Goal: Information Seeking & Learning: Learn about a topic

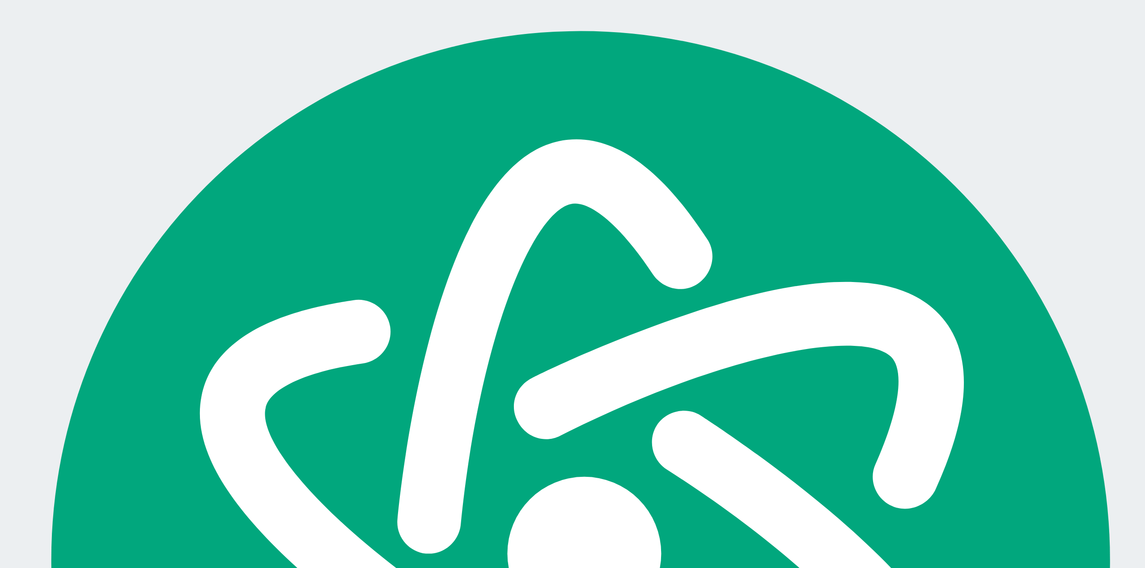
scroll to position [548, 0]
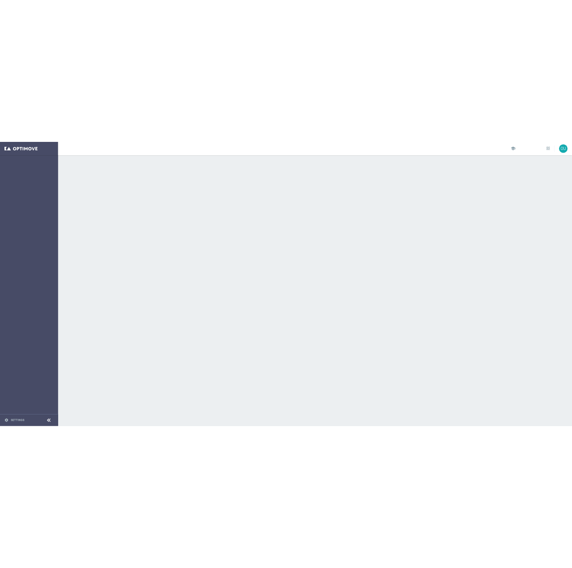
scroll to position [5482, 0]
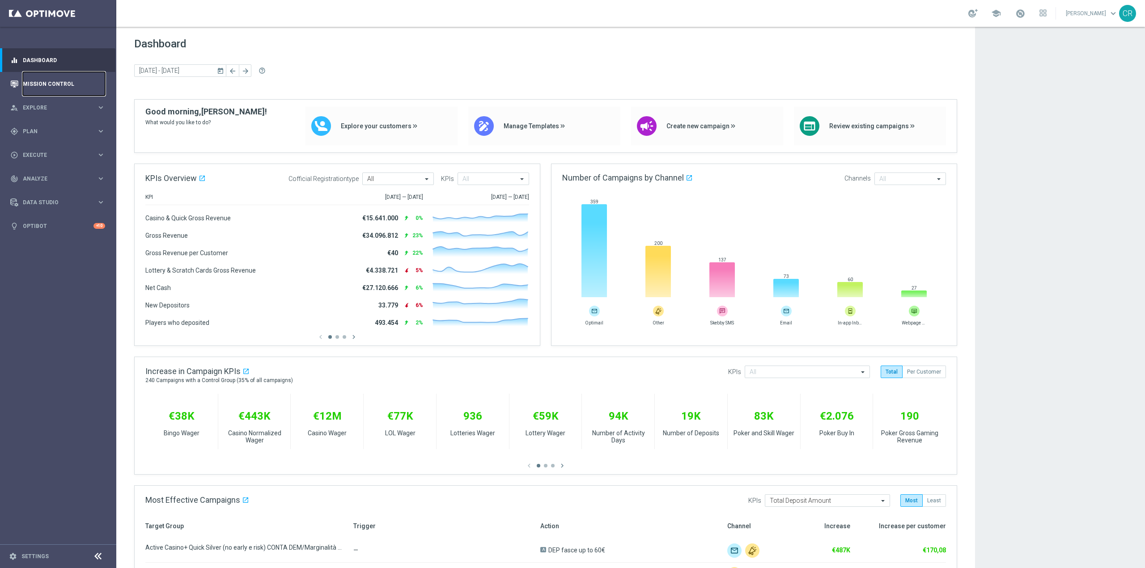
click at [34, 77] on link "Mission Control" at bounding box center [64, 84] width 82 height 24
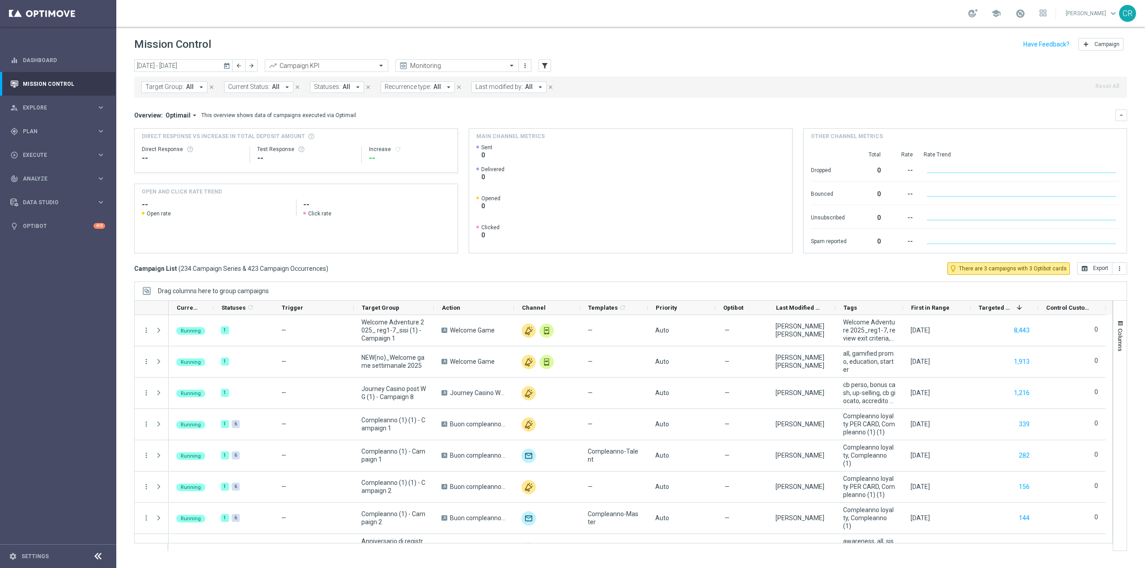
click at [226, 63] on icon "today" at bounding box center [227, 66] width 8 height 8
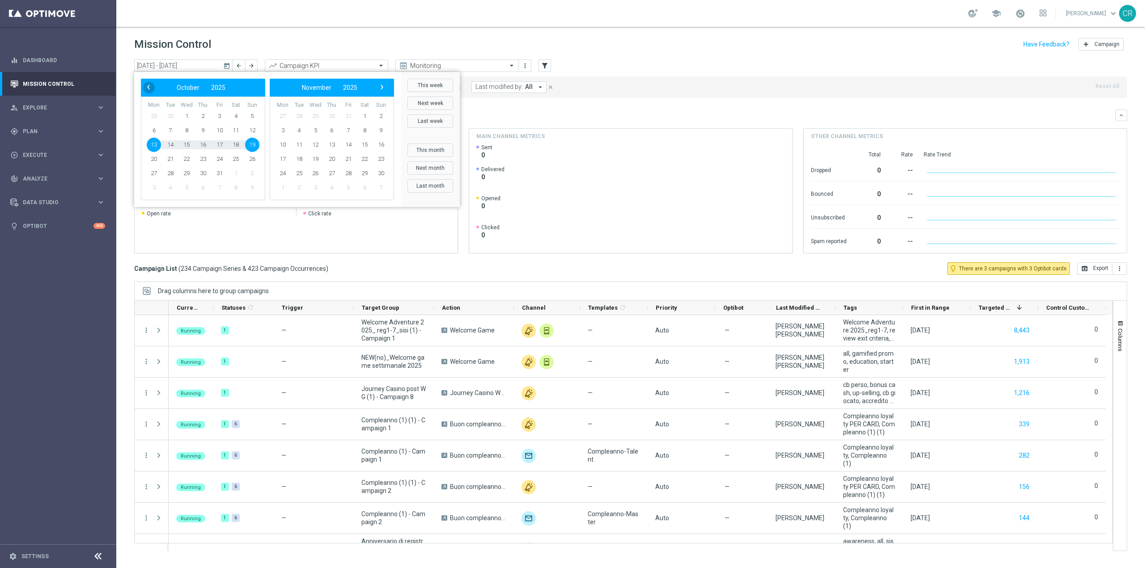
click at [153, 85] on span "‹" at bounding box center [149, 87] width 12 height 12
click at [202, 159] on span "25" at bounding box center [203, 159] width 14 height 14
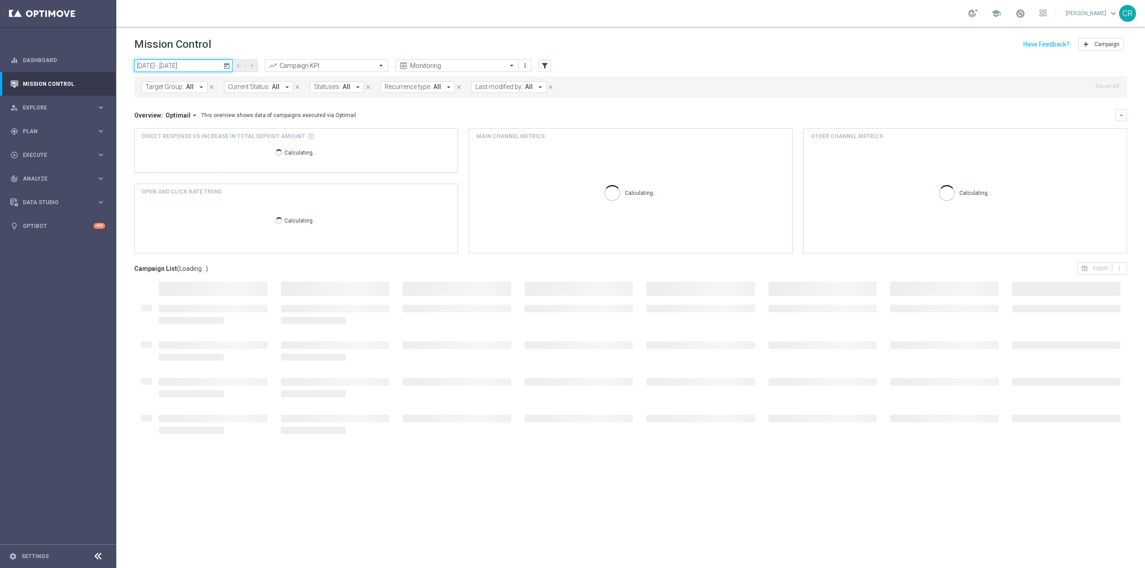
click at [177, 65] on input "18 Sep 2025 - 25 Sep 2025" at bounding box center [183, 65] width 98 height 13
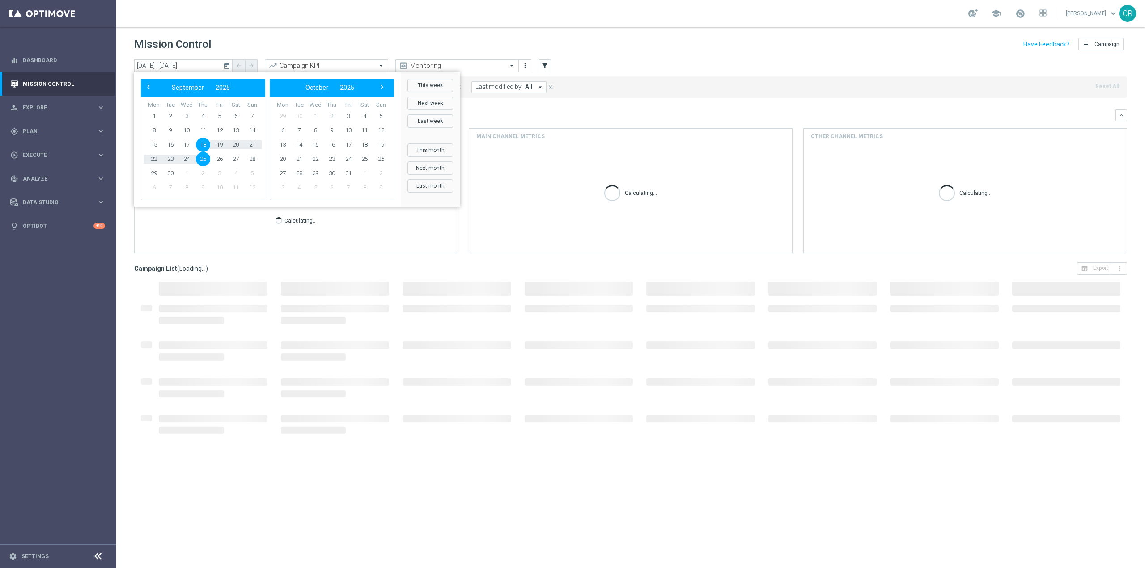
click at [230, 66] on icon "today" at bounding box center [227, 66] width 8 height 8
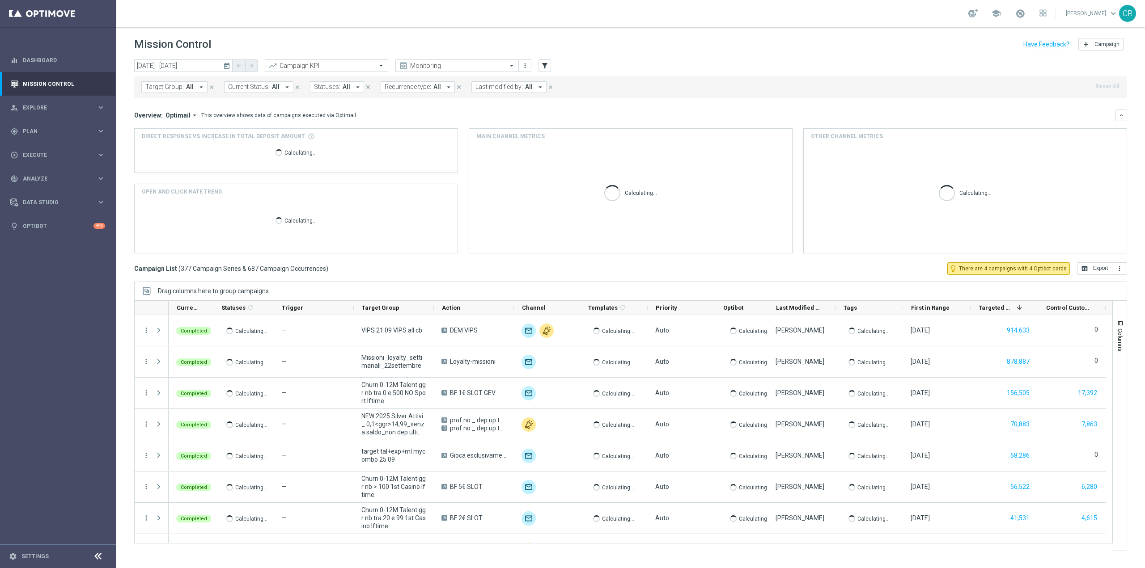
click at [224, 66] on icon "today" at bounding box center [227, 66] width 8 height 8
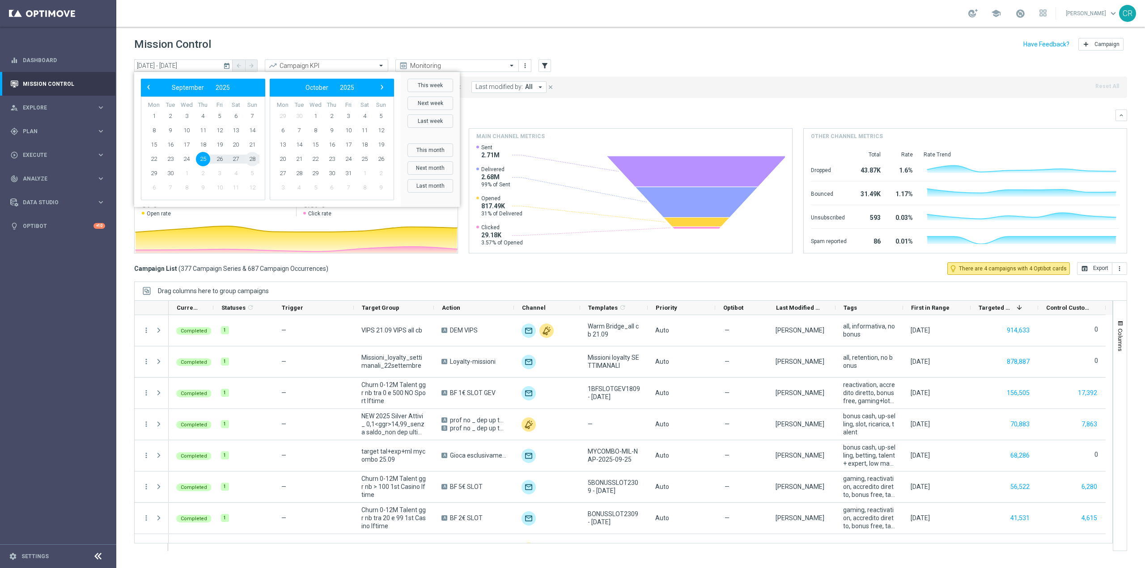
click at [254, 160] on span "28" at bounding box center [252, 159] width 14 height 14
type input "[DATE] - [DATE]"
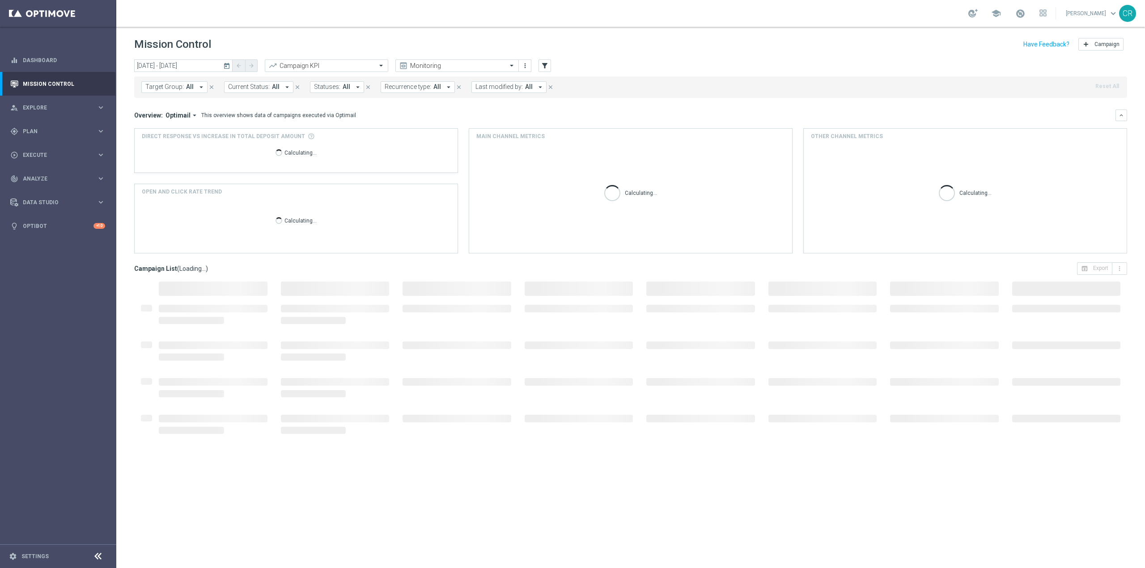
click at [174, 89] on span "Target Group:" at bounding box center [164, 87] width 38 height 8
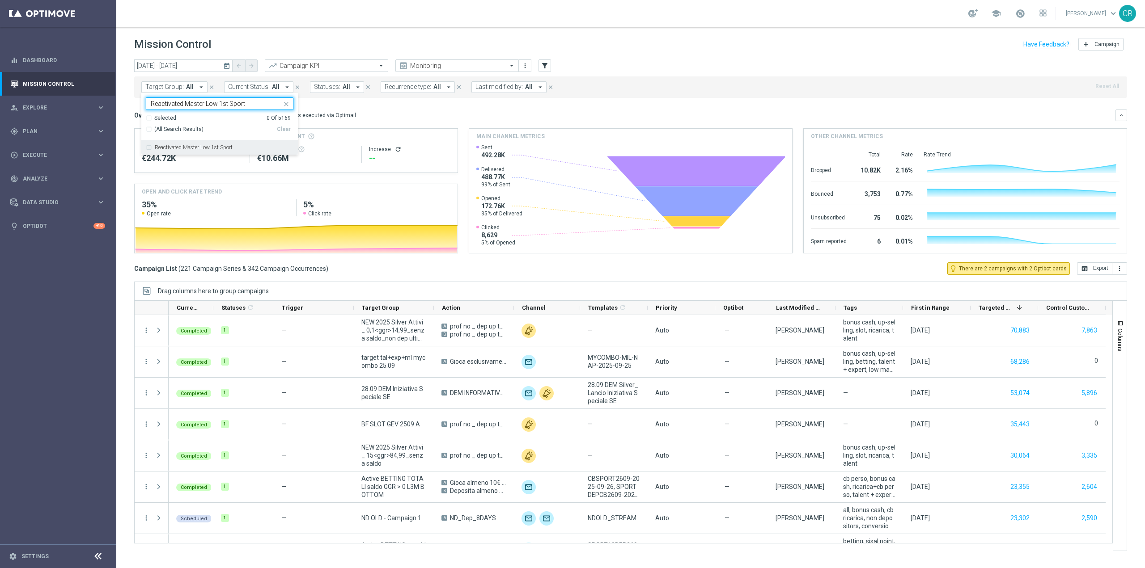
click at [206, 141] on div "Reactivated Master Low 1st Sport" at bounding box center [220, 147] width 148 height 14
type input "Reactivated Master Low 1st Sport"
click at [405, 114] on div "Overview: Optimail arrow_drop_down This overview shows data of campaigns execut…" at bounding box center [624, 115] width 981 height 8
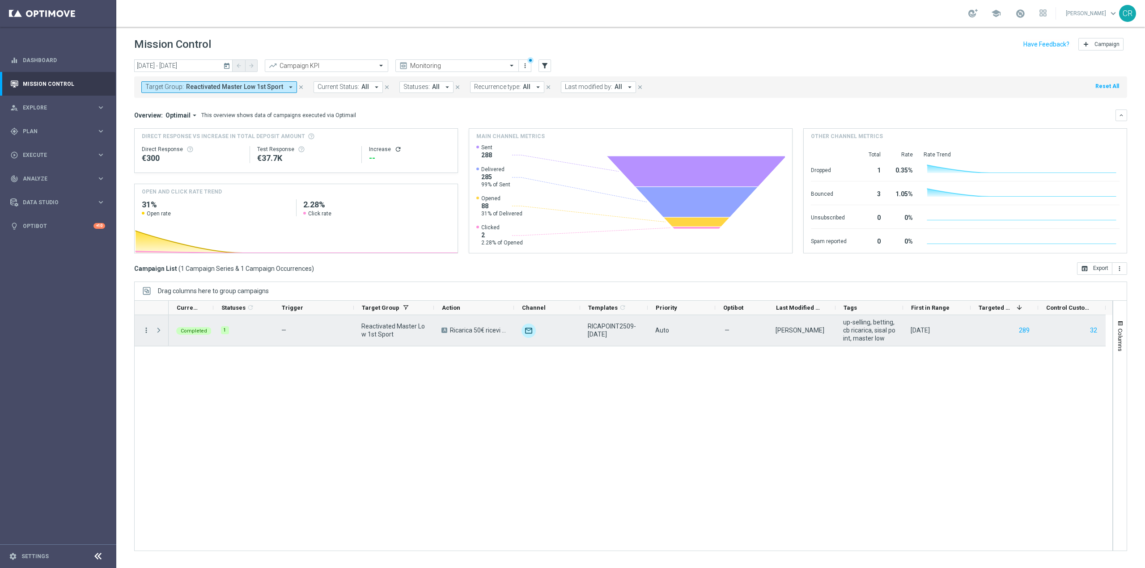
click at [145, 332] on icon "more_vert" at bounding box center [146, 330] width 8 height 8
click at [170, 384] on span "Go to Campaign Analysis" at bounding box center [196, 386] width 64 height 6
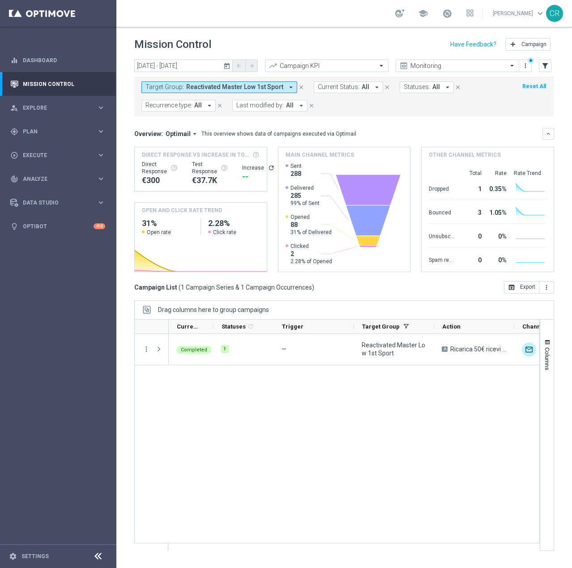
click at [245, 85] on span "Reactivated Master Low 1st Sport" at bounding box center [234, 87] width 97 height 8
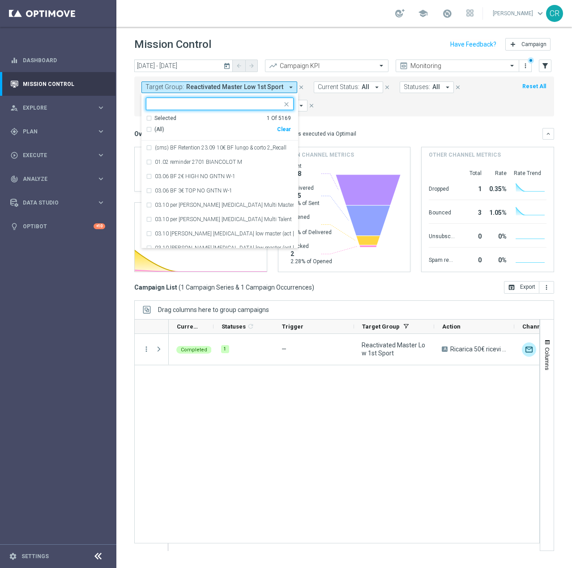
click at [0, 0] on div "Clear" at bounding box center [0, 0] width 0 height 0
click at [217, 105] on input "text" at bounding box center [216, 104] width 131 height 8
paste input "Giocanti Talent M-1 non Active mtd"
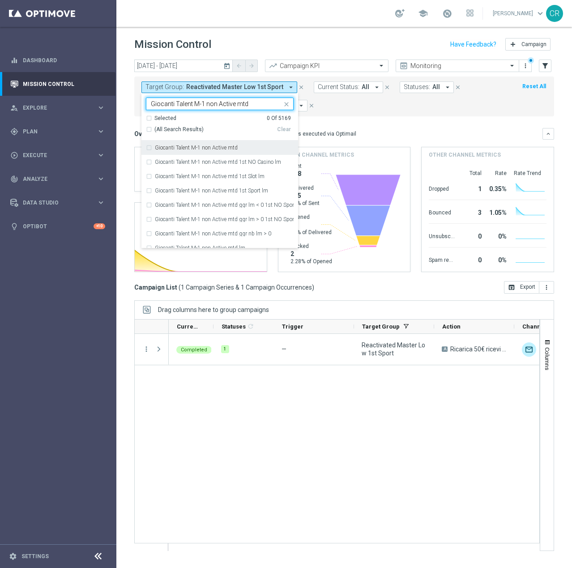
click at [256, 147] on div "Giocanti Talent M-1 non Active mtd" at bounding box center [224, 147] width 139 height 5
type input "Giocanti Talent M-1 non Active mtd"
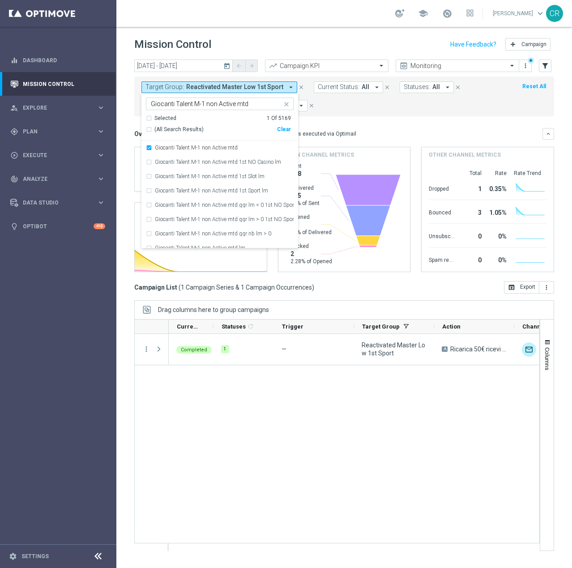
click at [378, 121] on mini-dashboard "Overview: Optimail arrow_drop_down This overview shows data of campaigns execut…" at bounding box center [344, 198] width 420 height 165
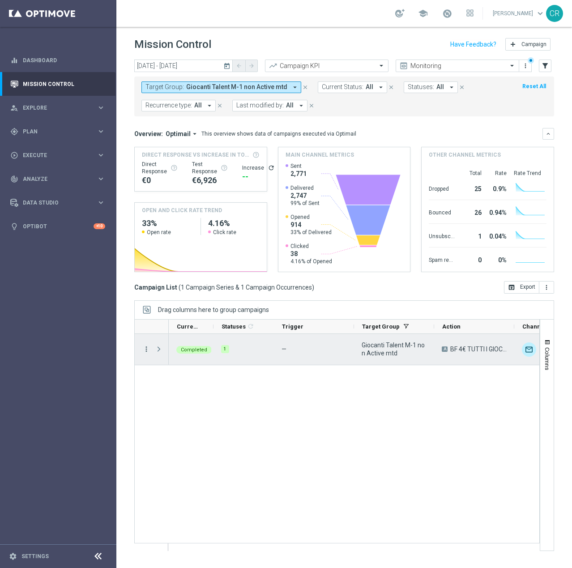
click at [148, 346] on icon "more_vert" at bounding box center [146, 349] width 8 height 8
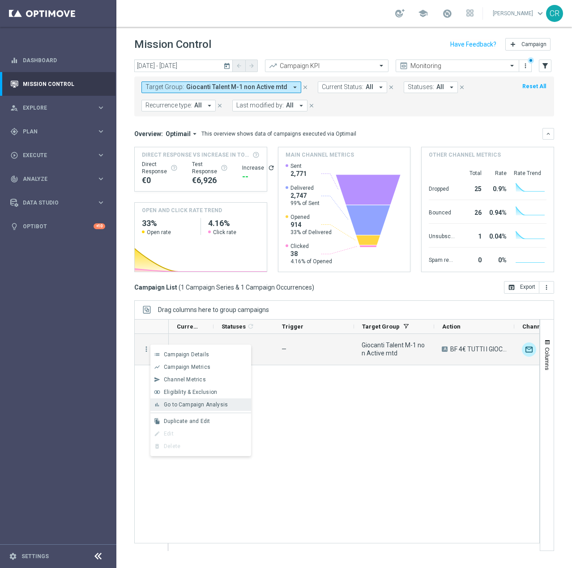
click at [172, 400] on div "bar_chart Go to Campaign Analysis" at bounding box center [200, 404] width 101 height 13
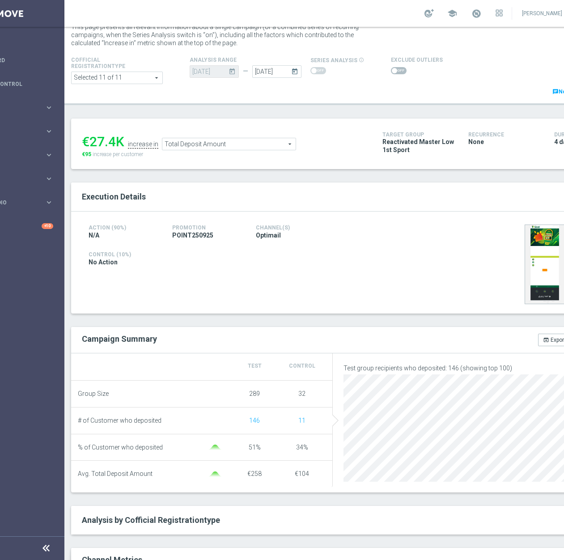
scroll to position [45, 0]
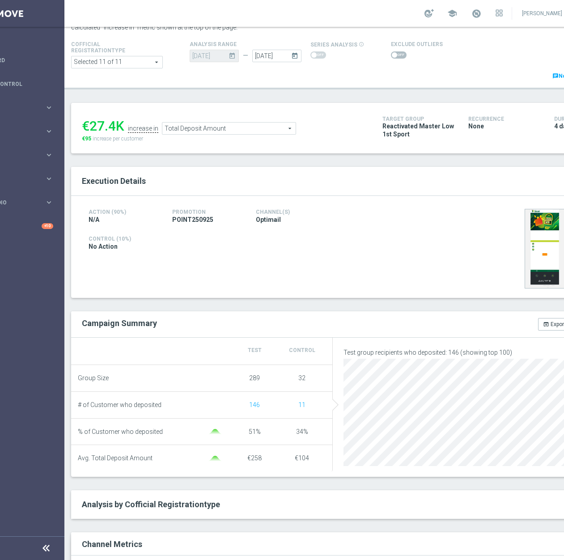
click at [280, 133] on span "Total Deposit Amount" at bounding box center [228, 129] width 133 height 12
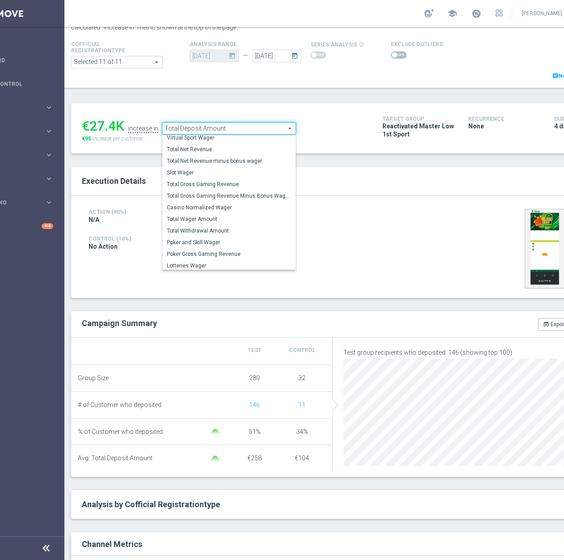
scroll to position [140, 0]
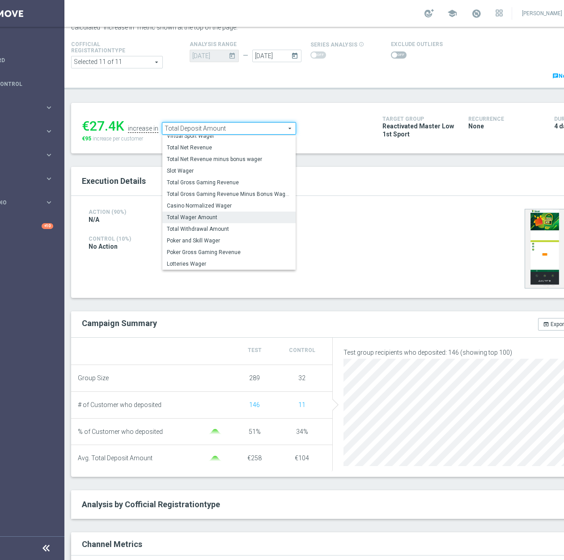
click at [238, 220] on span "Total Wager Amount" at bounding box center [229, 217] width 124 height 7
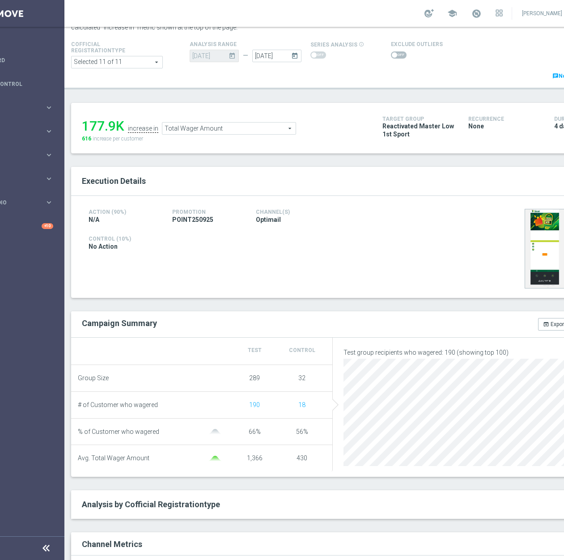
click at [266, 123] on span "Total Wager Amount" at bounding box center [228, 129] width 133 height 12
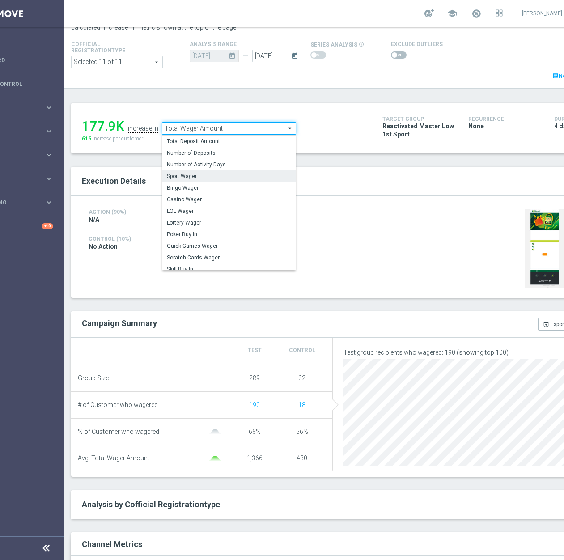
click at [236, 174] on span "Sport Wager" at bounding box center [229, 176] width 124 height 7
type input "Sport Wager"
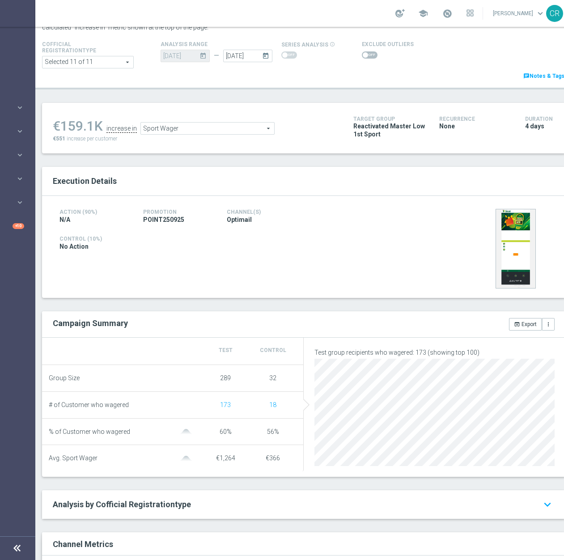
scroll to position [0, 97]
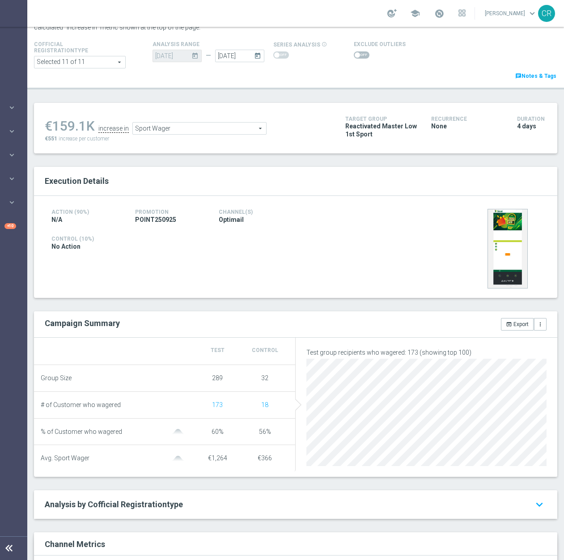
click at [354, 54] on span at bounding box center [362, 54] width 16 height 7
click at [354, 54] on input "checkbox" at bounding box center [362, 54] width 16 height 7
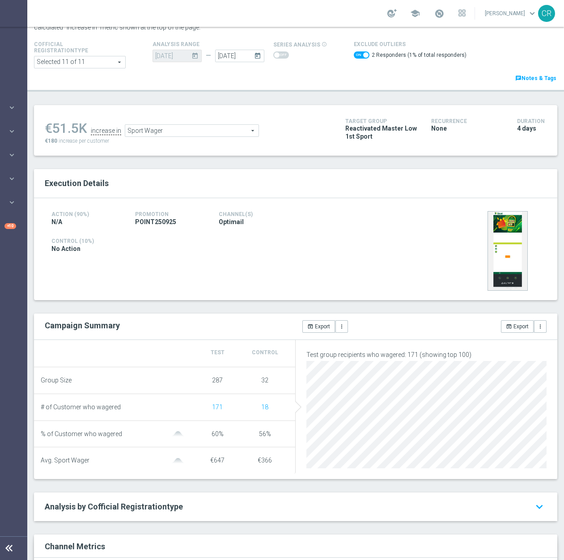
click at [199, 131] on span "Sport Wager" at bounding box center [191, 131] width 133 height 12
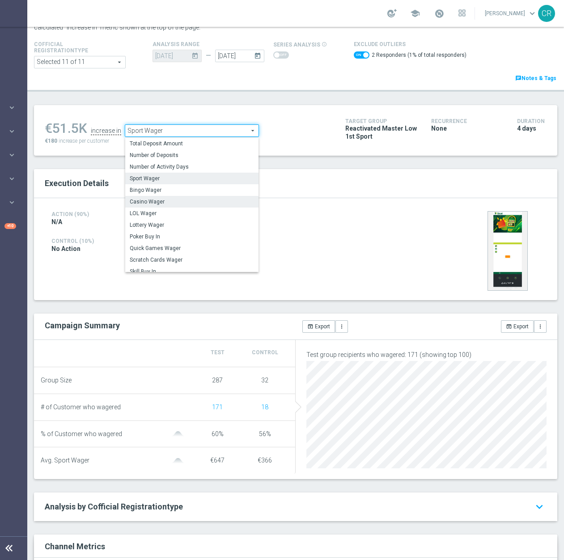
click at [174, 206] on label "Casino Wager" at bounding box center [191, 202] width 133 height 12
checkbox input "false"
type input "Casino Wager"
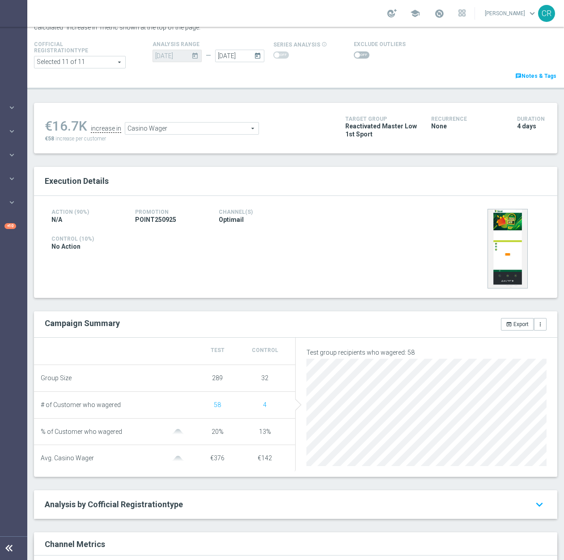
click at [356, 58] on span at bounding box center [362, 54] width 16 height 7
click at [356, 58] on input "checkbox" at bounding box center [362, 54] width 16 height 7
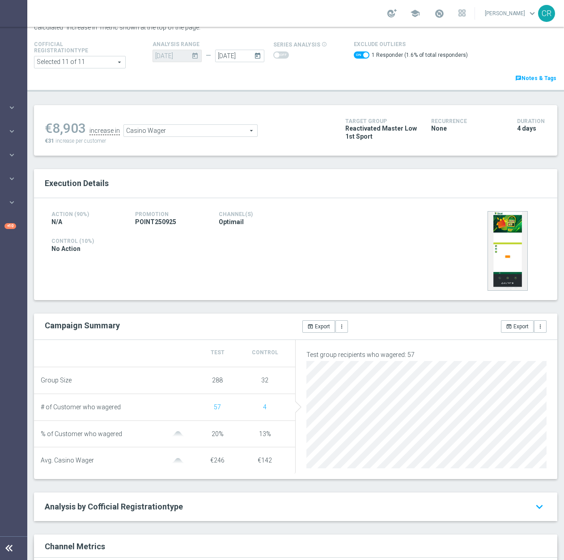
click at [200, 130] on span "Casino Wager" at bounding box center [190, 131] width 133 height 12
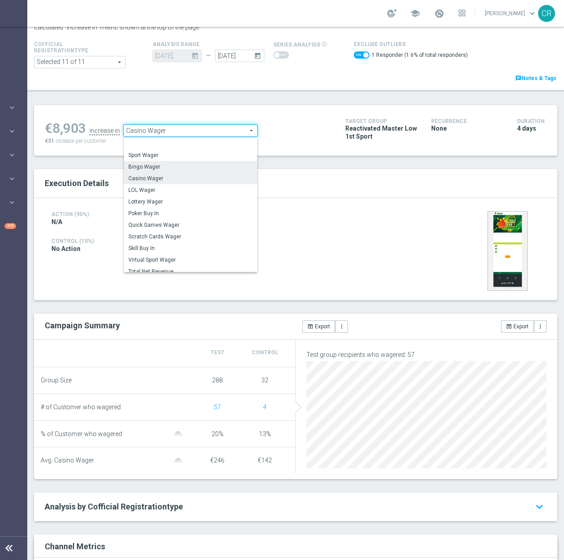
scroll to position [43, 0]
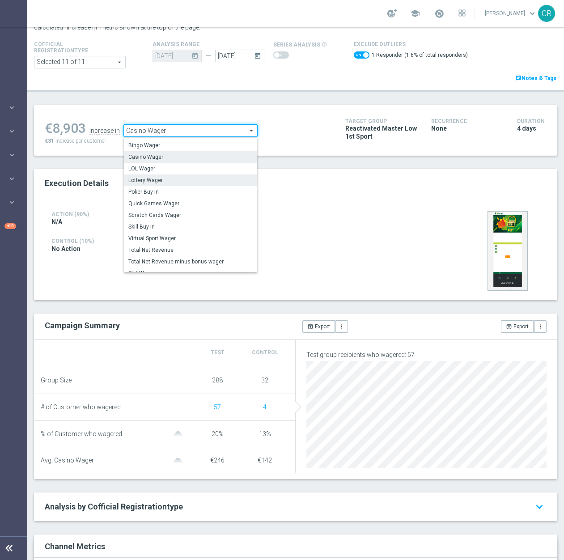
click at [190, 177] on span "Lottery Wager" at bounding box center [190, 180] width 124 height 7
checkbox input "false"
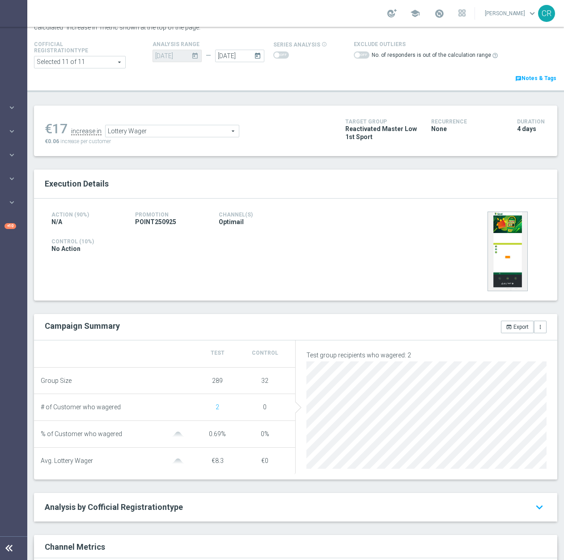
click at [355, 55] on span at bounding box center [357, 54] width 5 height 5
click at [354, 55] on span at bounding box center [362, 54] width 16 height 7
click at [180, 126] on span "Lottery Wager" at bounding box center [172, 131] width 133 height 12
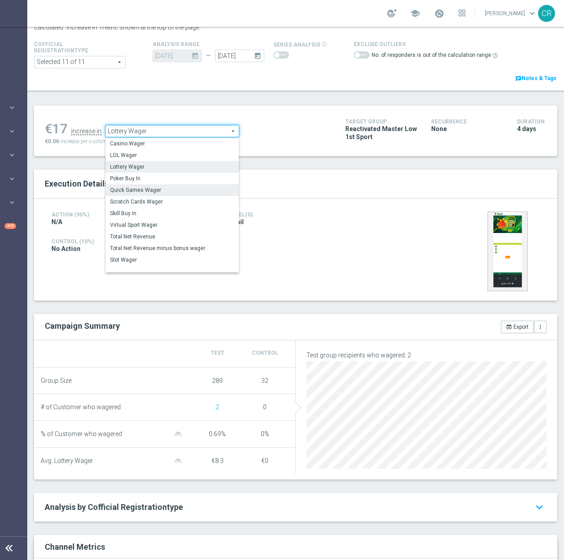
scroll to position [42, 0]
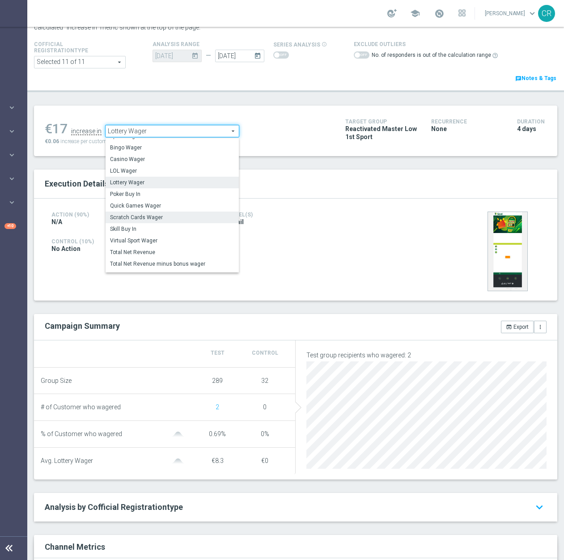
click at [171, 214] on span "Scratch Cards Wager" at bounding box center [172, 217] width 124 height 7
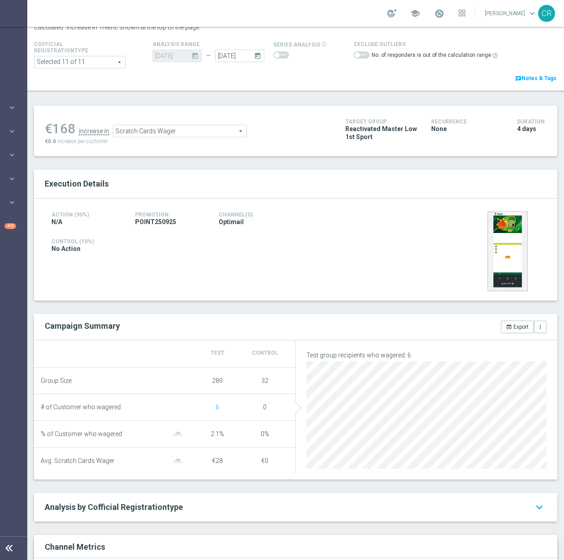
click at [355, 55] on span at bounding box center [357, 54] width 5 height 5
click at [218, 127] on span "Scratch Cards Wager" at bounding box center [179, 131] width 133 height 12
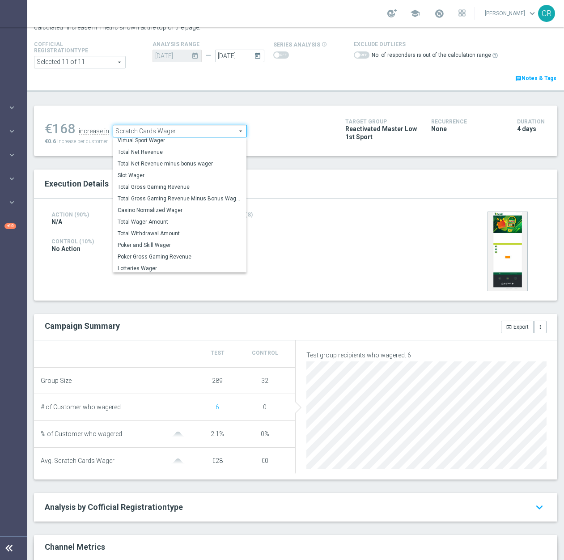
scroll to position [140, 0]
click at [178, 186] on span "Total Gross Gaming Revenue" at bounding box center [180, 185] width 124 height 7
type input "Total Gross Gaming Revenue"
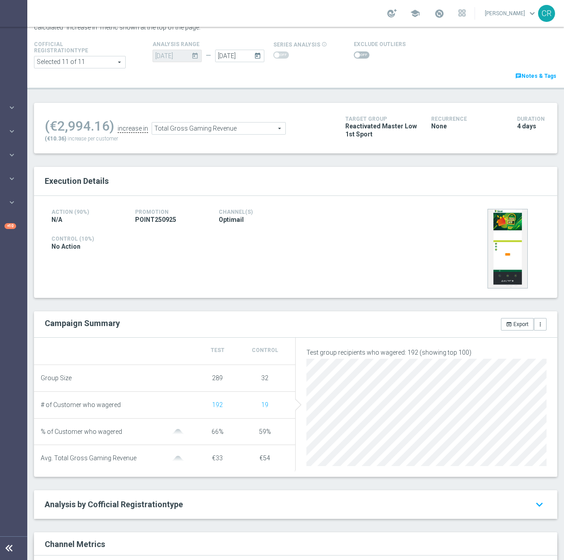
click at [355, 55] on span at bounding box center [357, 54] width 5 height 5
click at [354, 55] on input "checkbox" at bounding box center [362, 54] width 16 height 7
checkbox input "true"
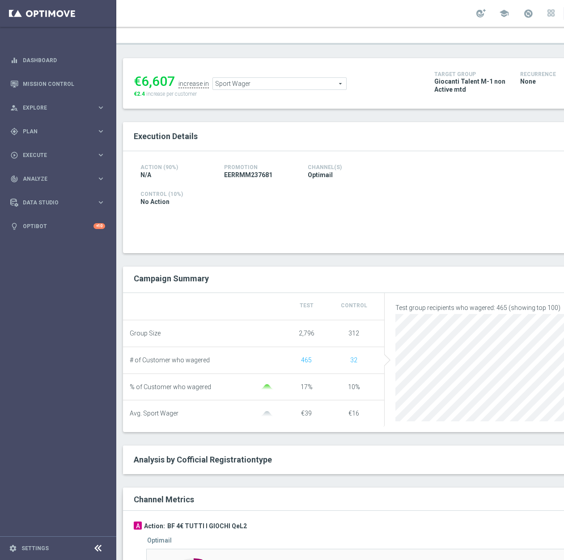
scroll to position [216, 0]
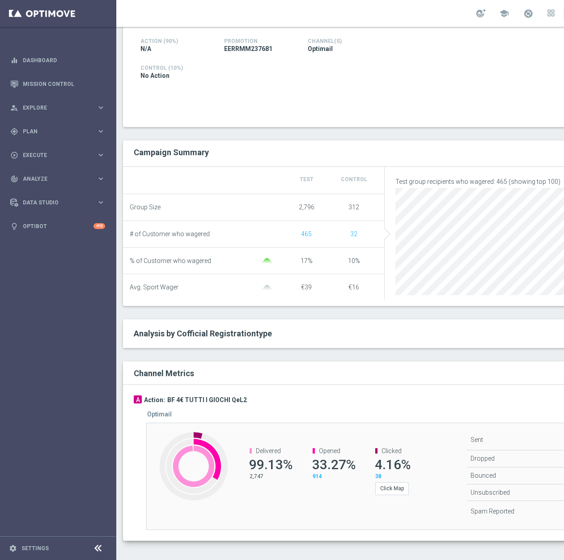
click at [354, 418] on div "Optimail" at bounding box center [394, 415] width 495 height 8
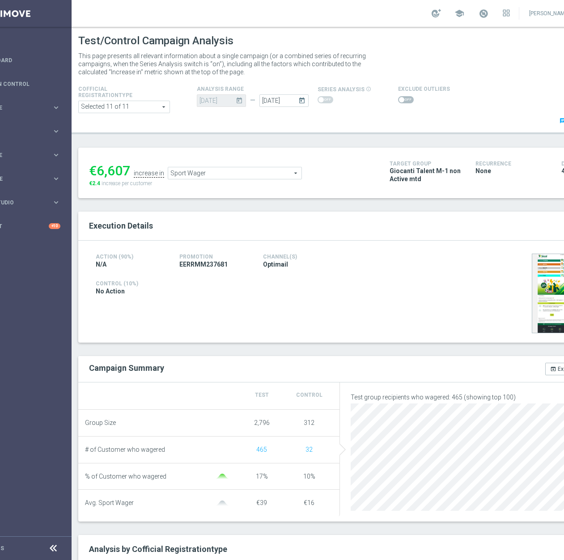
scroll to position [45, 0]
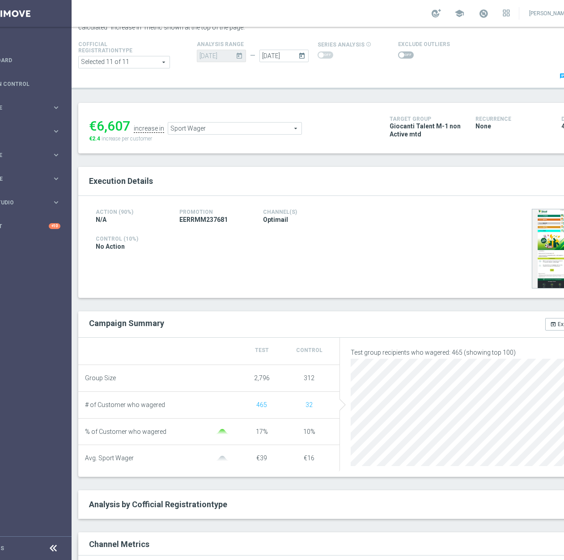
click at [262, 128] on span "Sport Wager" at bounding box center [234, 129] width 133 height 12
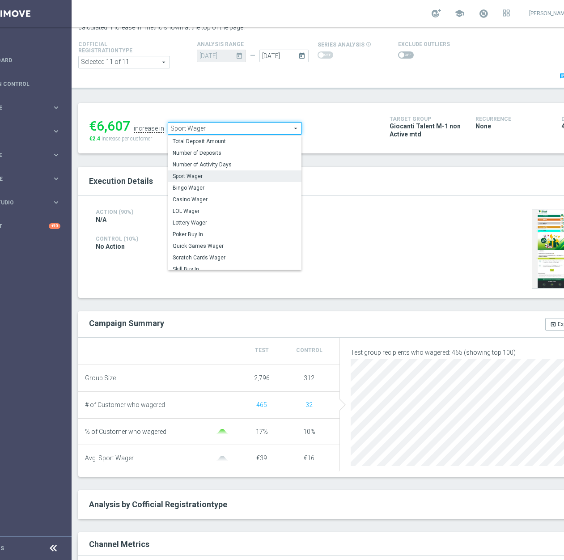
scroll to position [0, 0]
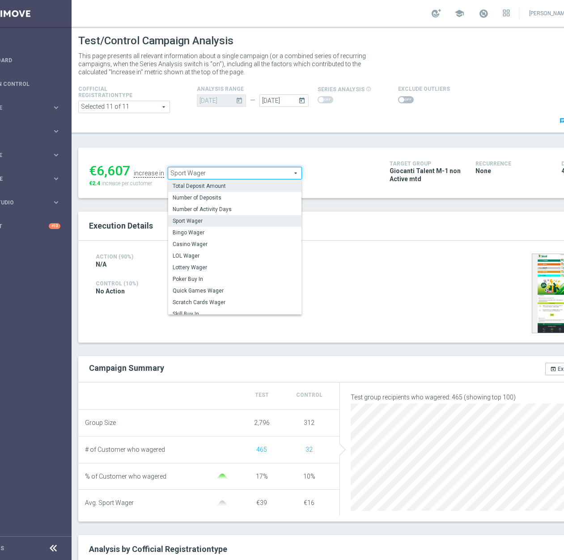
click at [235, 184] on span "Total Deposit Amount" at bounding box center [235, 185] width 124 height 7
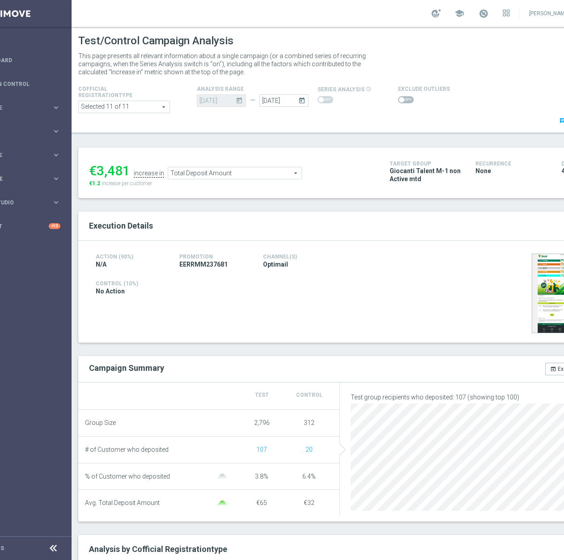
click at [259, 172] on span "Total Deposit Amount" at bounding box center [234, 173] width 133 height 12
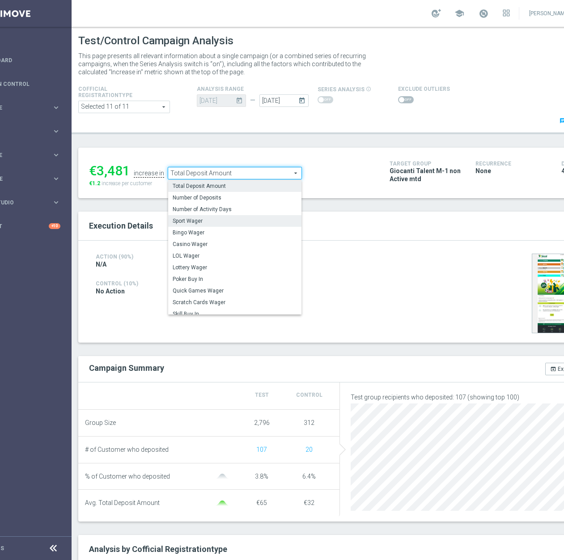
click at [244, 218] on span "Sport Wager" at bounding box center [235, 220] width 124 height 7
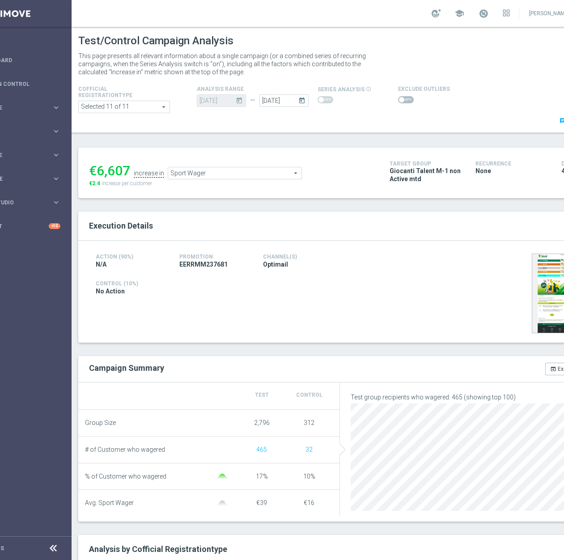
click at [278, 174] on span "Sport Wager" at bounding box center [234, 173] width 133 height 12
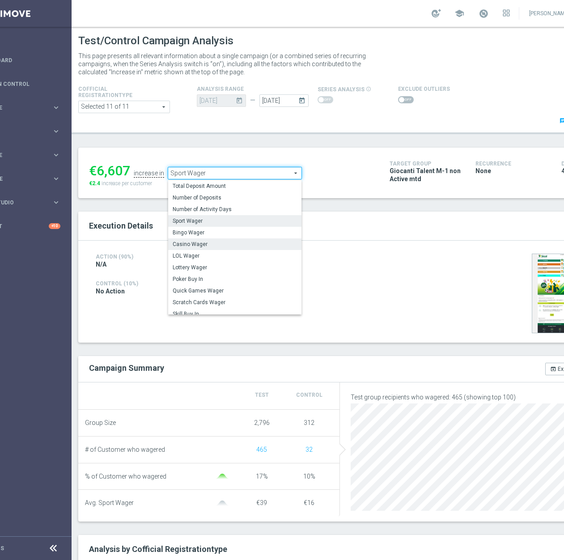
click at [212, 242] on span "Casino Wager" at bounding box center [235, 244] width 124 height 7
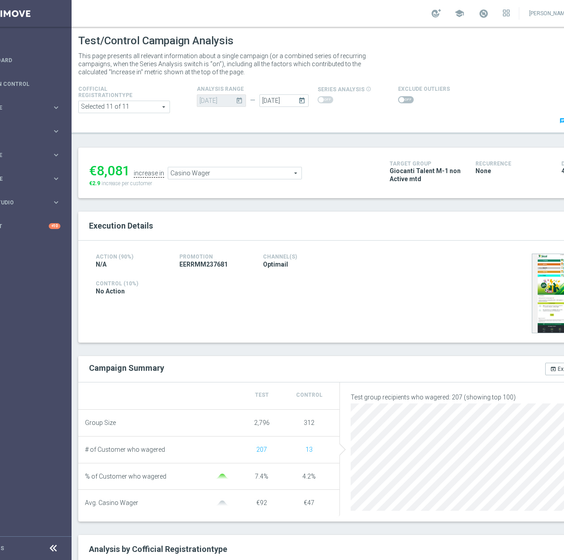
click at [237, 177] on span "Casino Wager" at bounding box center [234, 173] width 133 height 12
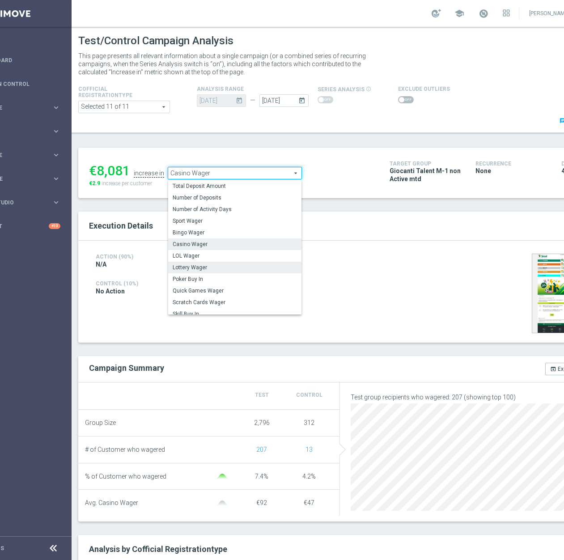
click at [222, 267] on span "Lottery Wager" at bounding box center [235, 267] width 124 height 7
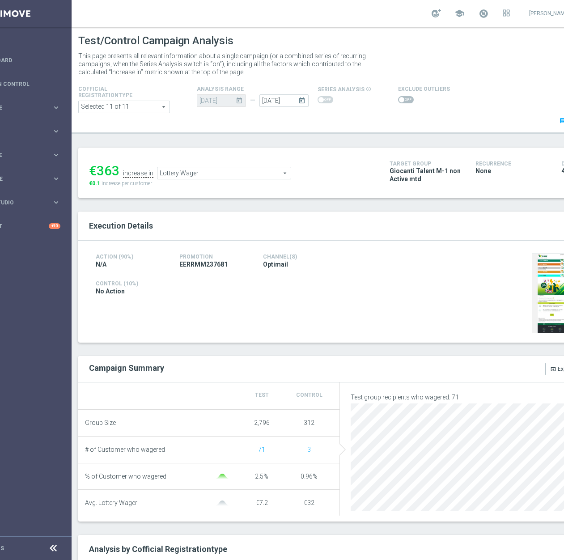
click at [268, 171] on span "Lottery Wager" at bounding box center [223, 173] width 133 height 12
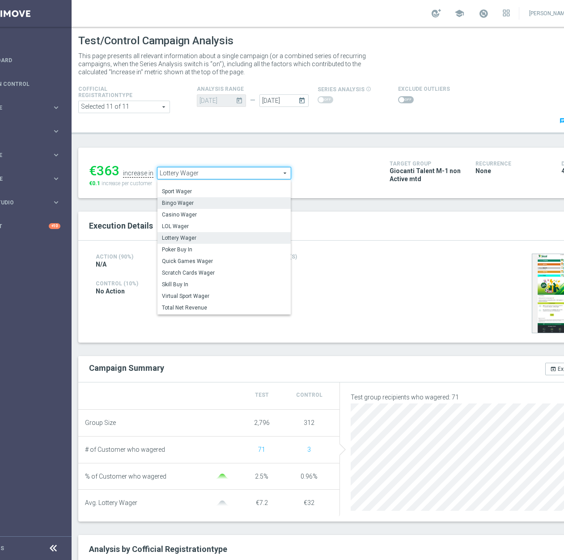
scroll to position [43, 0]
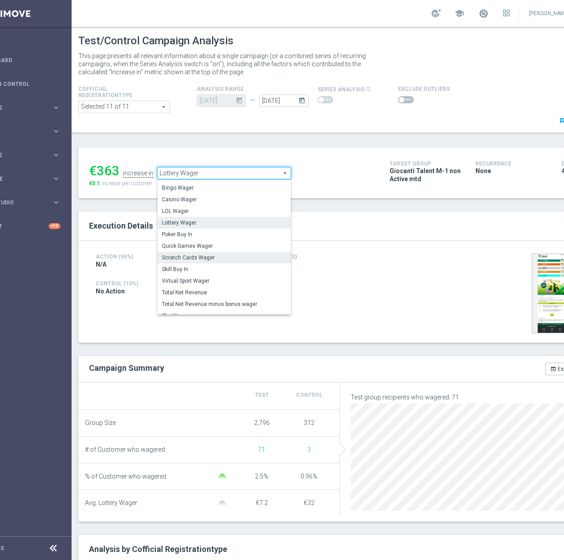
click at [226, 254] on label "Scratch Cards Wager" at bounding box center [223, 258] width 133 height 12
type input "Scratch Cards Wager"
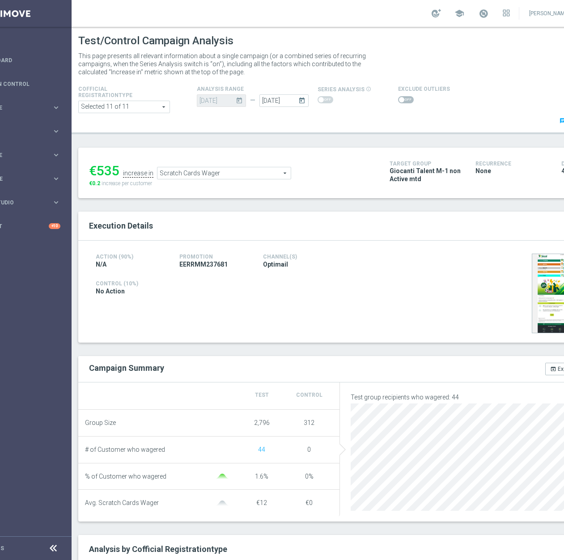
click at [238, 174] on span "Scratch Cards Wager" at bounding box center [223, 173] width 133 height 12
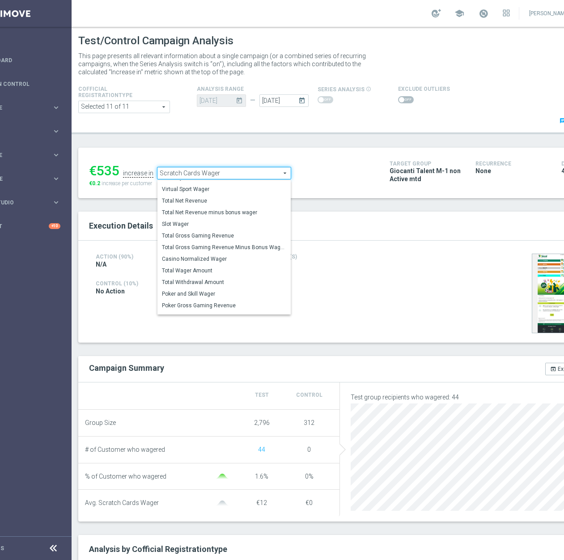
scroll to position [139, 0]
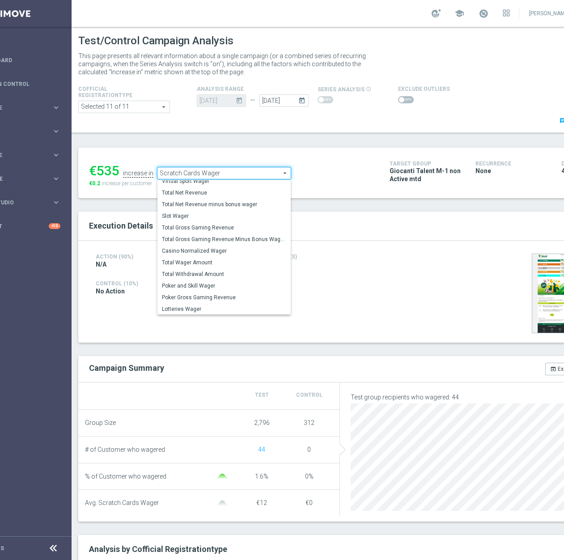
click at [403, 319] on div "Action (90%) N/A Promotion EERRMM237681 Channel(s) Optimail Control (10%) No Ac…" at bounding box center [339, 292] width 523 height 102
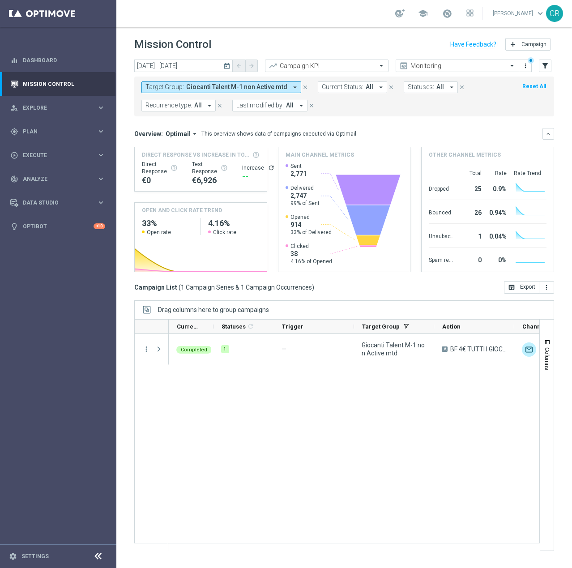
scroll to position [5482, 0]
click at [477, 410] on div "A BF 4€ TUTTI I GIOCHI QeL2 unfold_more 4BFGIOCHI2509- [DATE] Giocanti Talent M…" at bounding box center [354, 442] width 370 height 216
